Goal: Complete application form: Complete application form

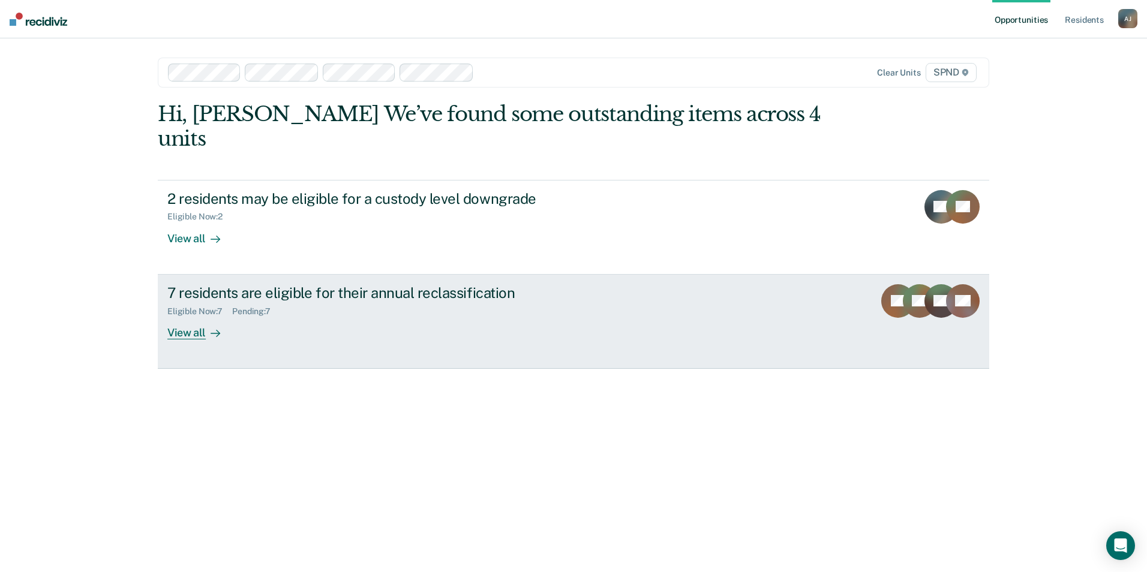
click at [169, 316] on div "View all" at bounding box center [200, 327] width 67 height 23
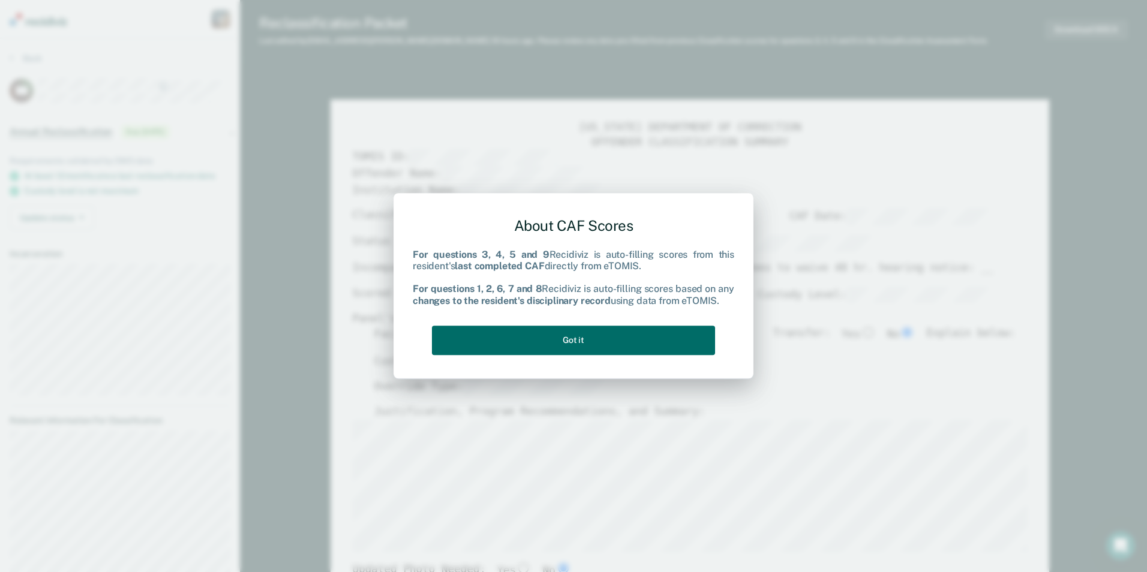
click at [540, 355] on div "About CAF Scores For questions 3, 4, 5 and 9 Recidiviz is auto-filling scores f…" at bounding box center [573, 284] width 321 height 152
click at [569, 342] on button "Got it" at bounding box center [573, 340] width 283 height 29
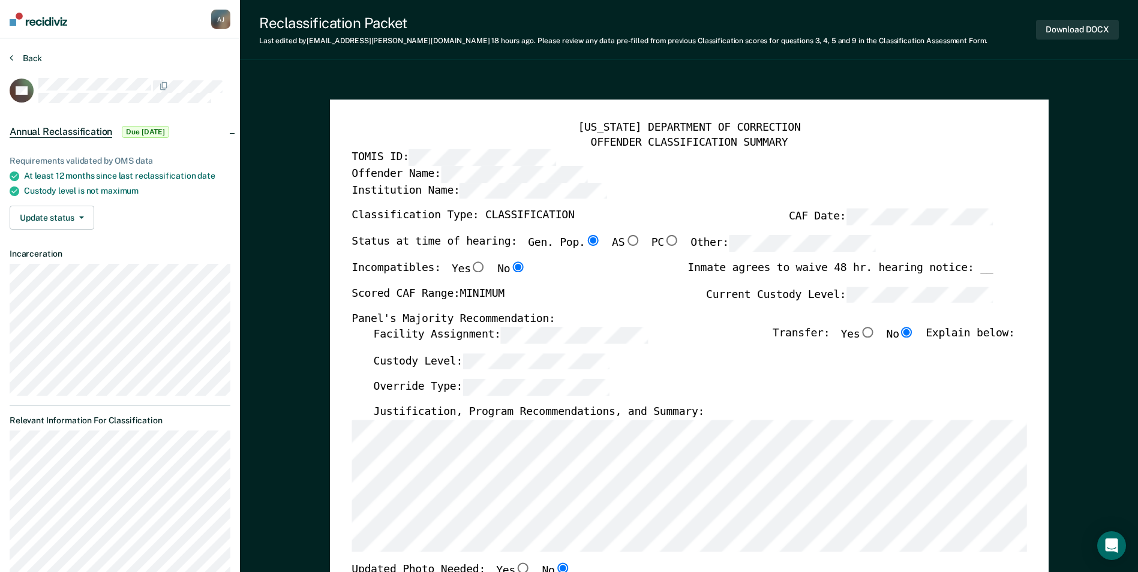
click at [28, 57] on button "Back" at bounding box center [26, 58] width 32 height 11
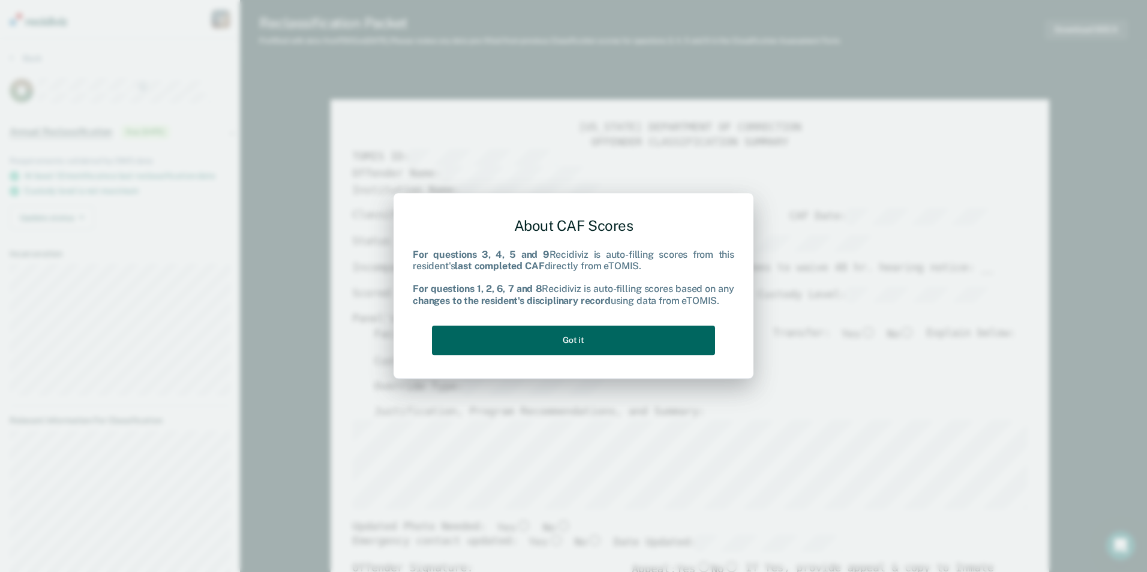
drag, startPoint x: 622, startPoint y: 345, endPoint x: 629, endPoint y: 342, distance: 7.8
click at [622, 347] on button "Got it" at bounding box center [573, 340] width 283 height 29
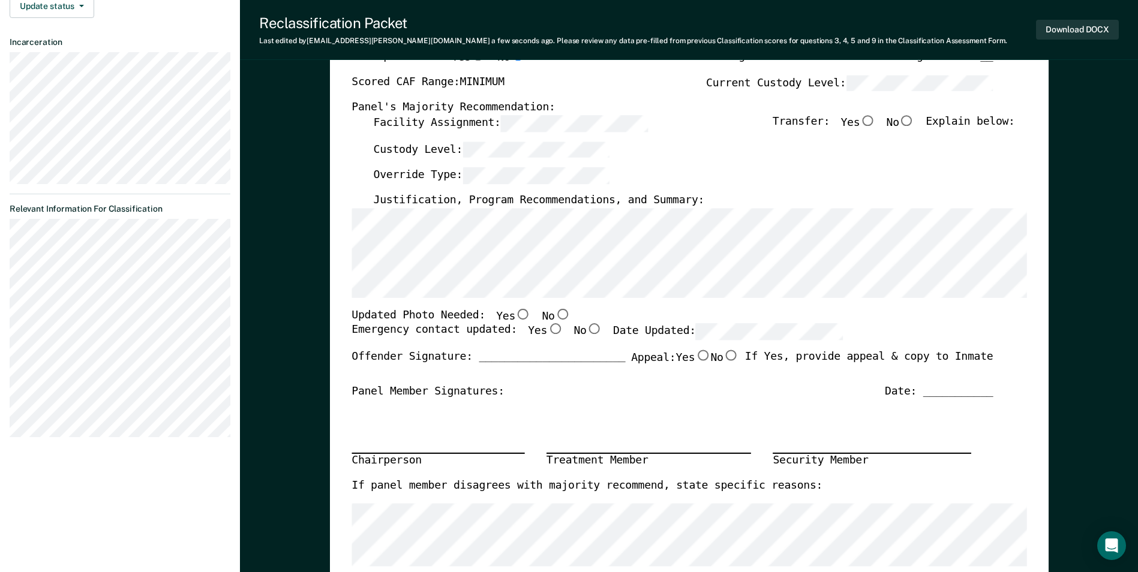
scroll to position [240, 0]
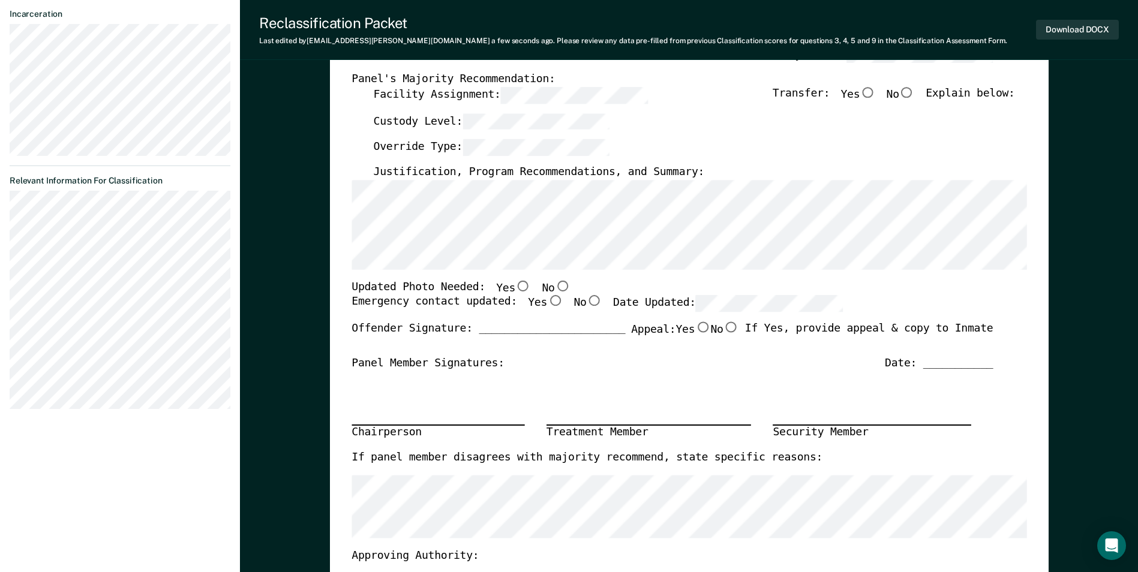
click at [554, 288] on input "No" at bounding box center [562, 285] width 16 height 11
type textarea "x"
radio input "true"
click at [547, 302] on input "Yes" at bounding box center [555, 301] width 16 height 11
type textarea "x"
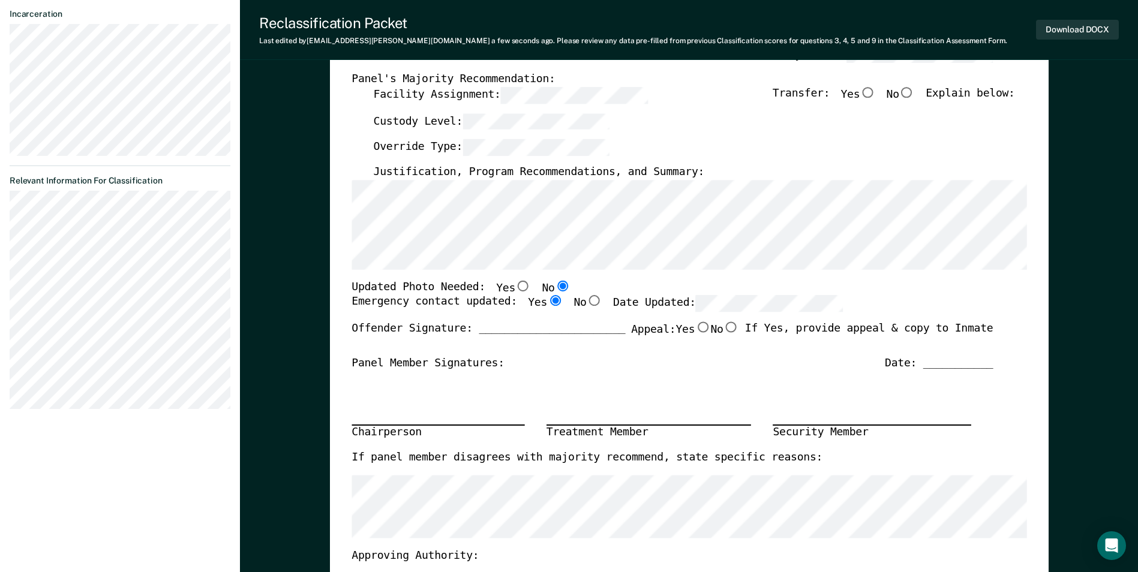
radio input "true"
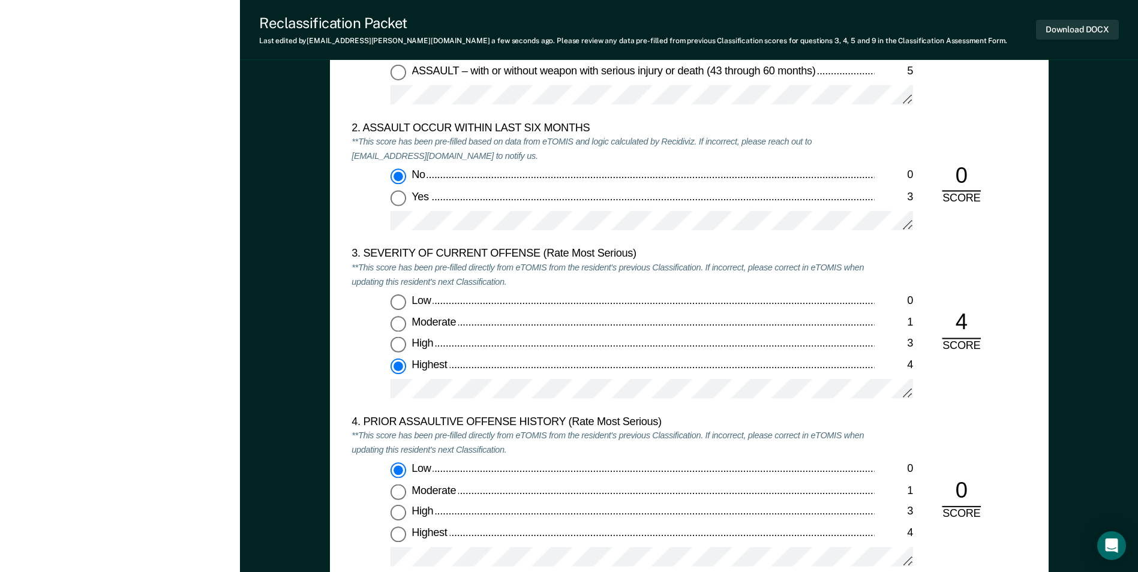
scroll to position [1320, 0]
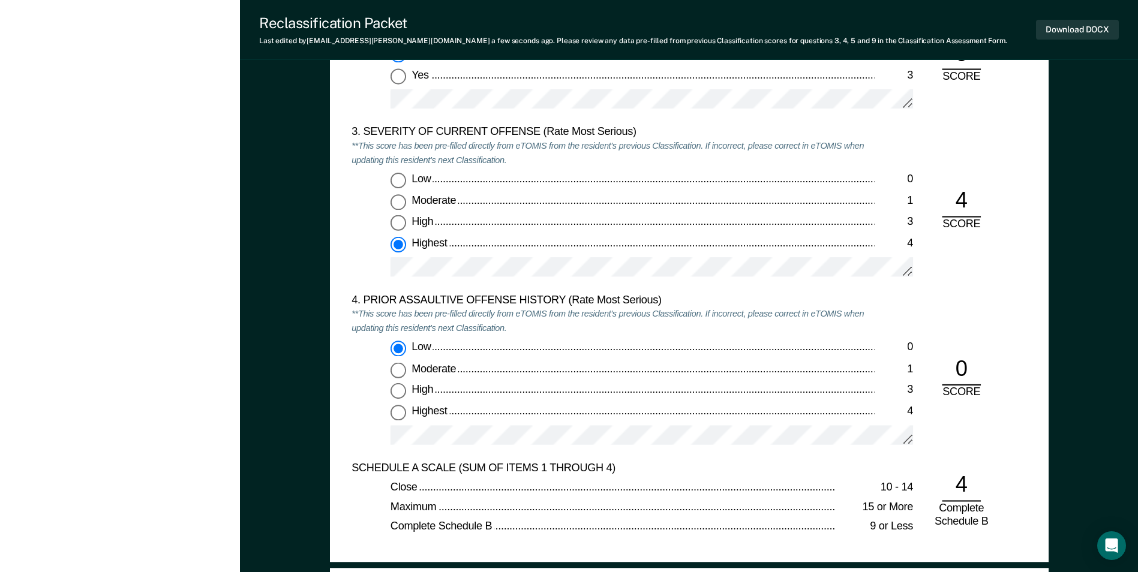
type textarea "x"
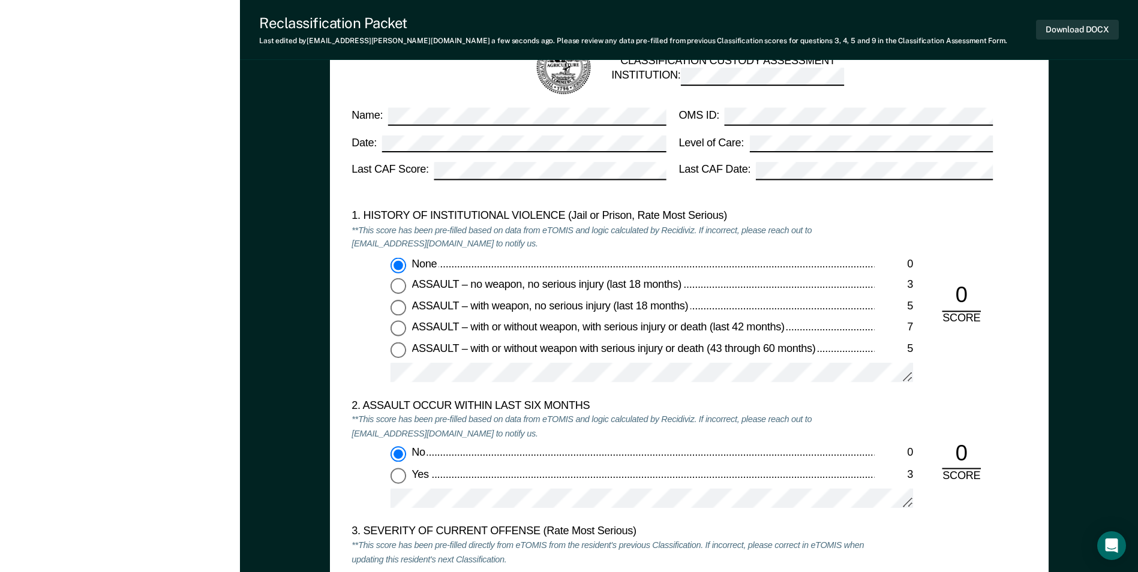
scroll to position [1020, 0]
